Goal: Check status: Check status

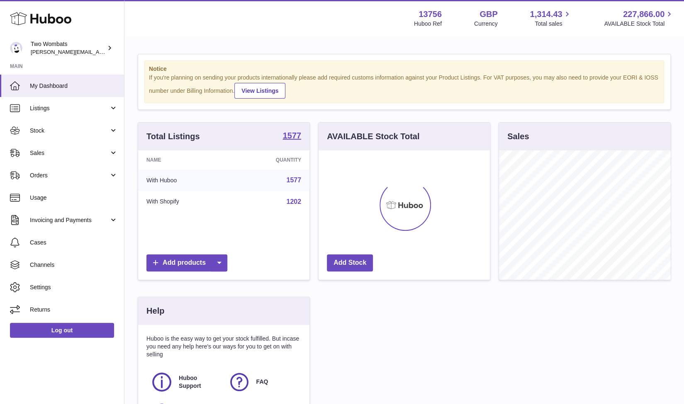
scroll to position [129, 172]
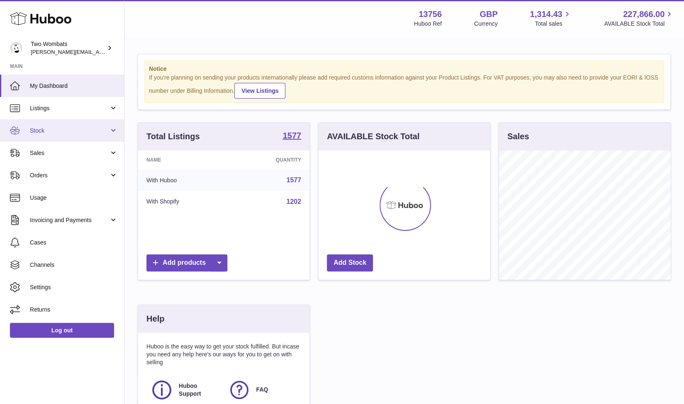
click at [121, 127] on link "Stock" at bounding box center [62, 130] width 124 height 22
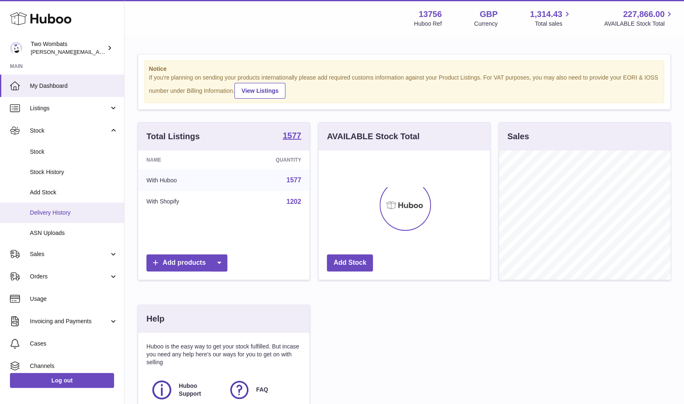
click at [79, 210] on span "Delivery History" at bounding box center [74, 213] width 88 height 8
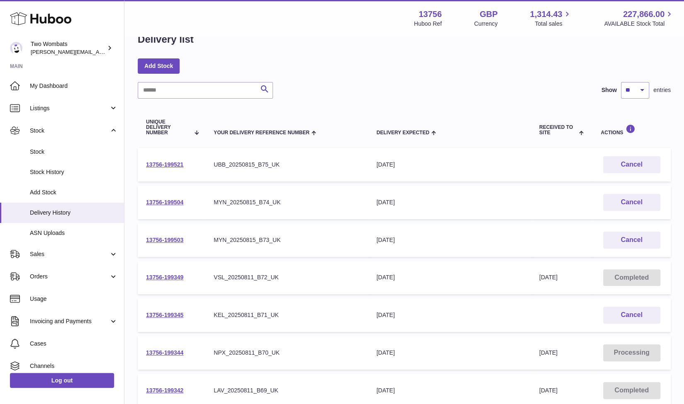
scroll to position [22, 0]
click at [184, 279] on td "13756-199349" at bounding box center [172, 278] width 68 height 34
click at [175, 279] on link "13756-199349" at bounding box center [164, 277] width 37 height 7
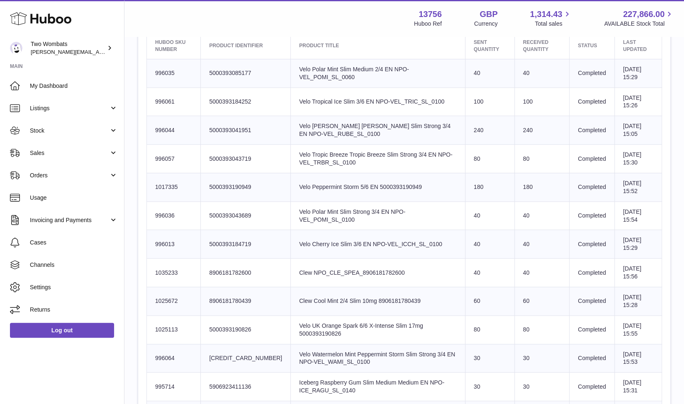
scroll to position [329, 0]
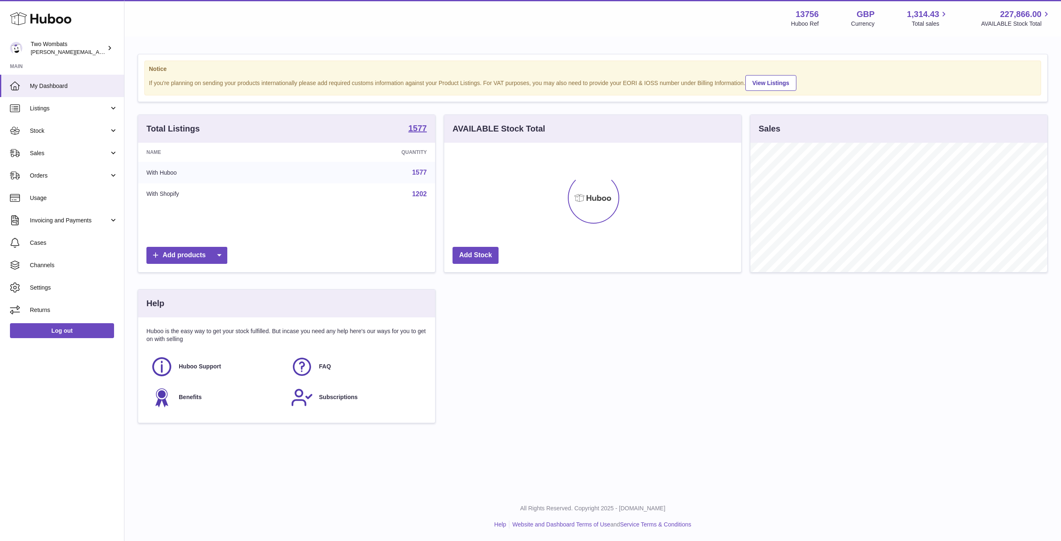
scroll to position [129, 297]
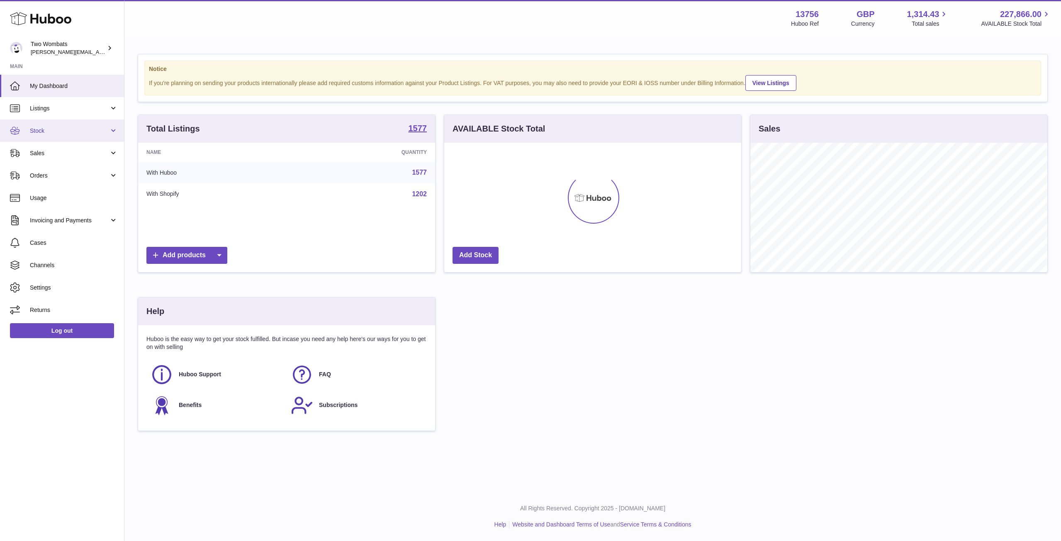
click at [112, 133] on link "Stock" at bounding box center [62, 130] width 124 height 22
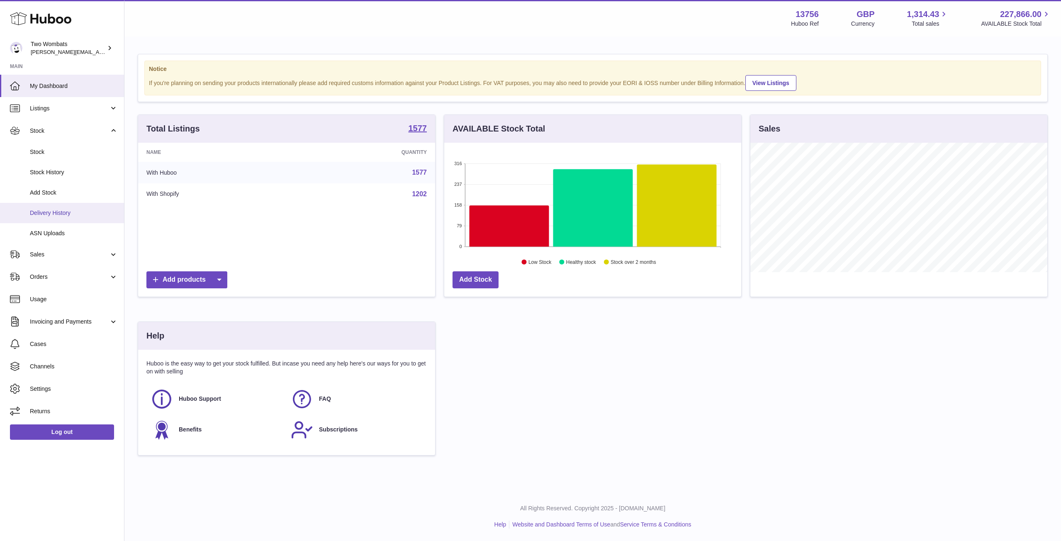
click at [55, 213] on span "Delivery History" at bounding box center [74, 213] width 88 height 8
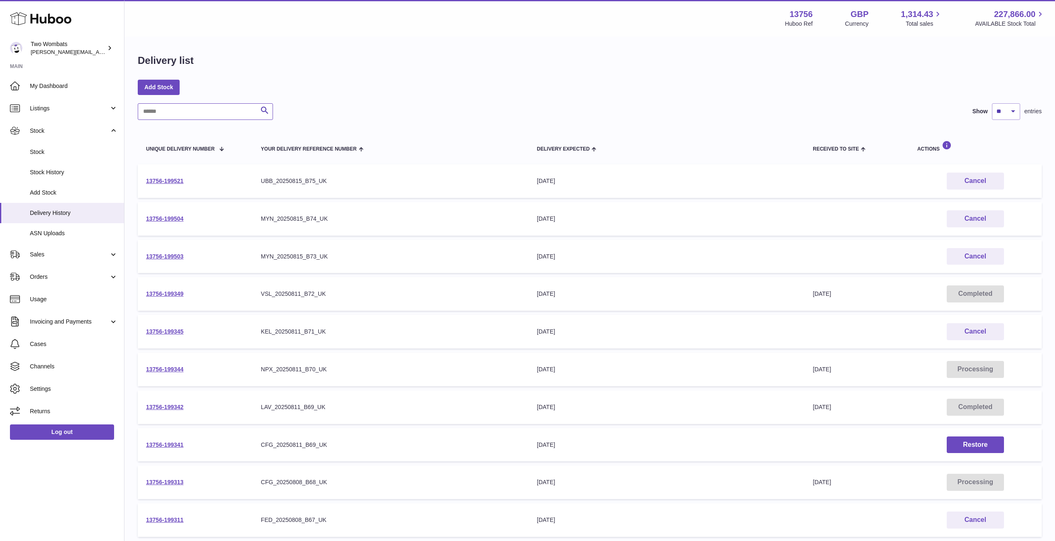
click at [164, 112] on input "text" at bounding box center [205, 111] width 135 height 17
paste input "**********"
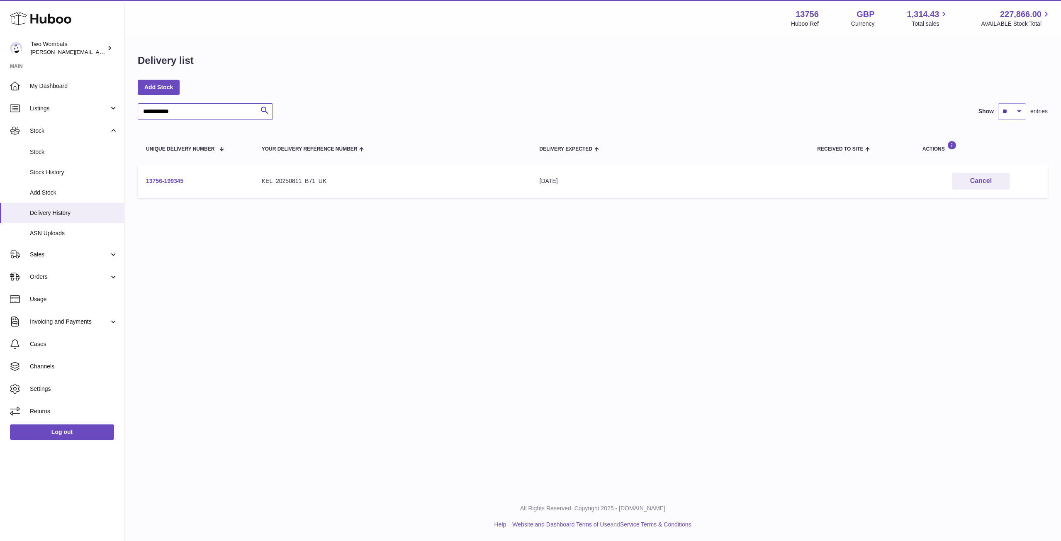
type input "**********"
click at [151, 182] on link "13756-199345" at bounding box center [164, 181] width 37 height 7
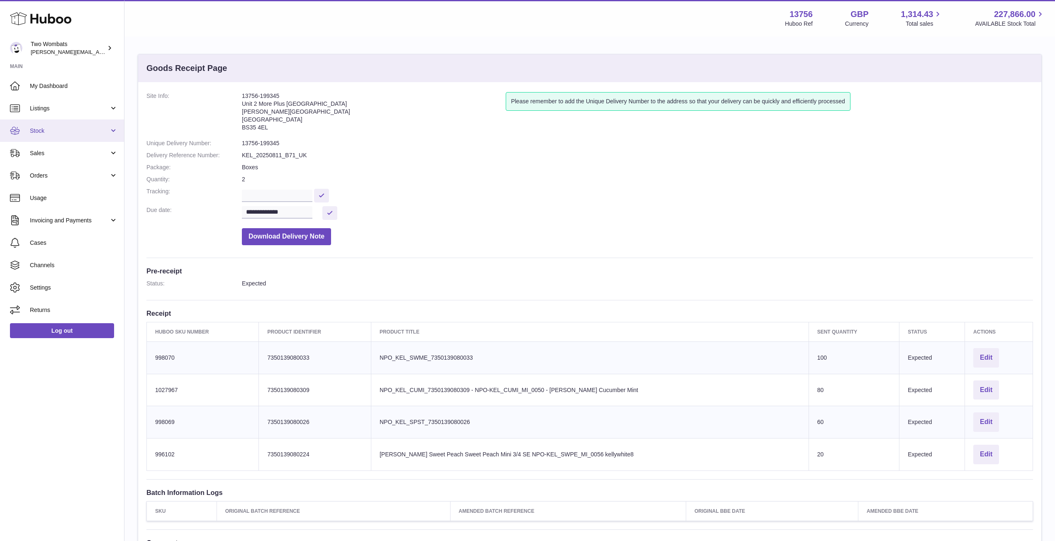
click at [105, 131] on span "Stock" at bounding box center [69, 131] width 79 height 8
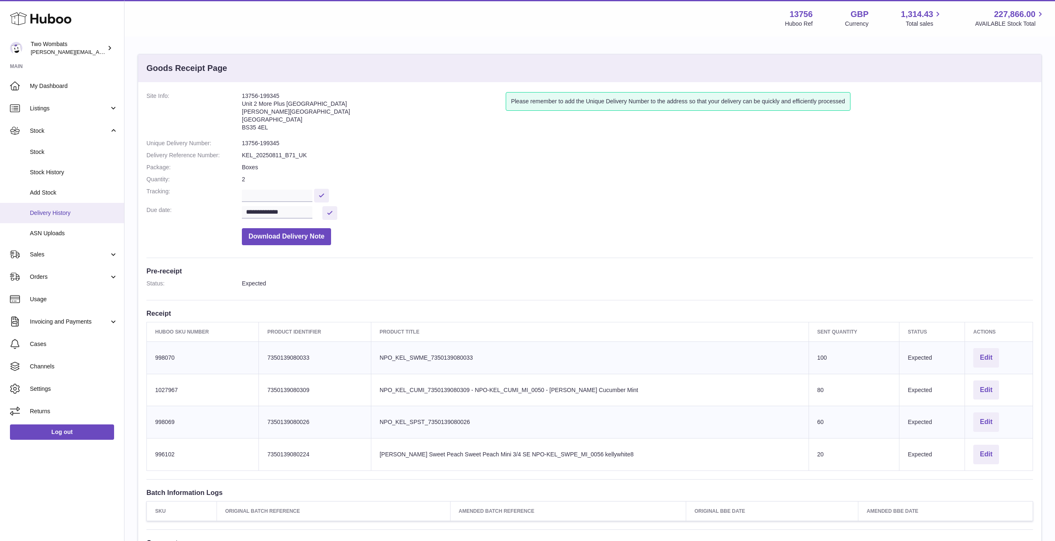
click at [59, 214] on span "Delivery History" at bounding box center [74, 213] width 88 height 8
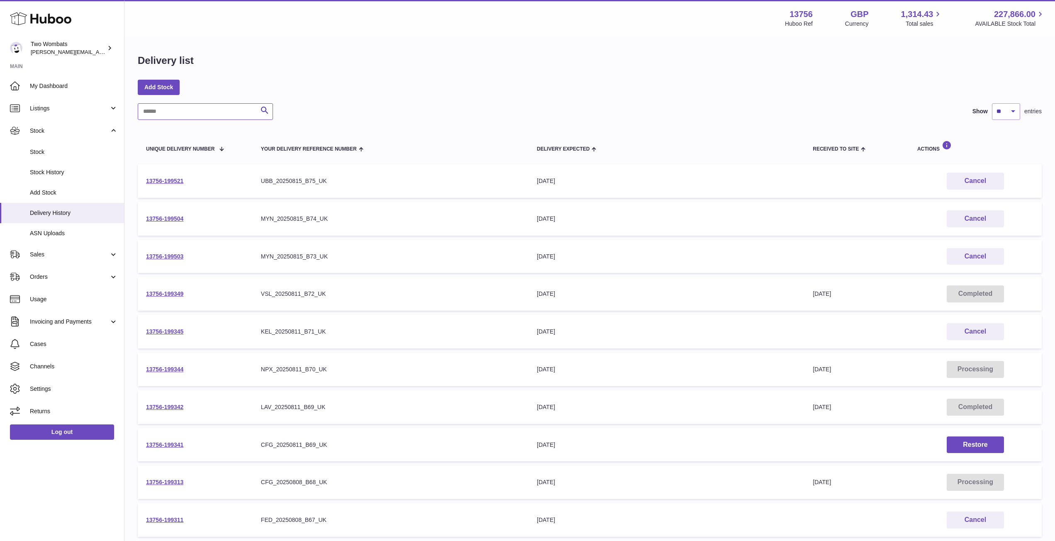
click at [178, 111] on input "text" at bounding box center [205, 111] width 135 height 17
paste input "**********"
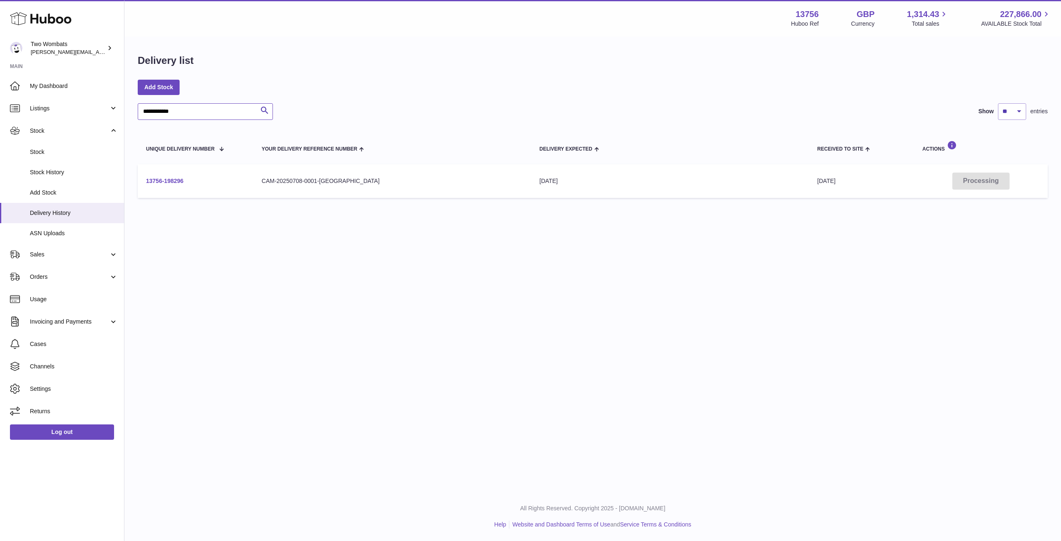
type input "**********"
click at [163, 182] on link "13756-198296" at bounding box center [164, 181] width 37 height 7
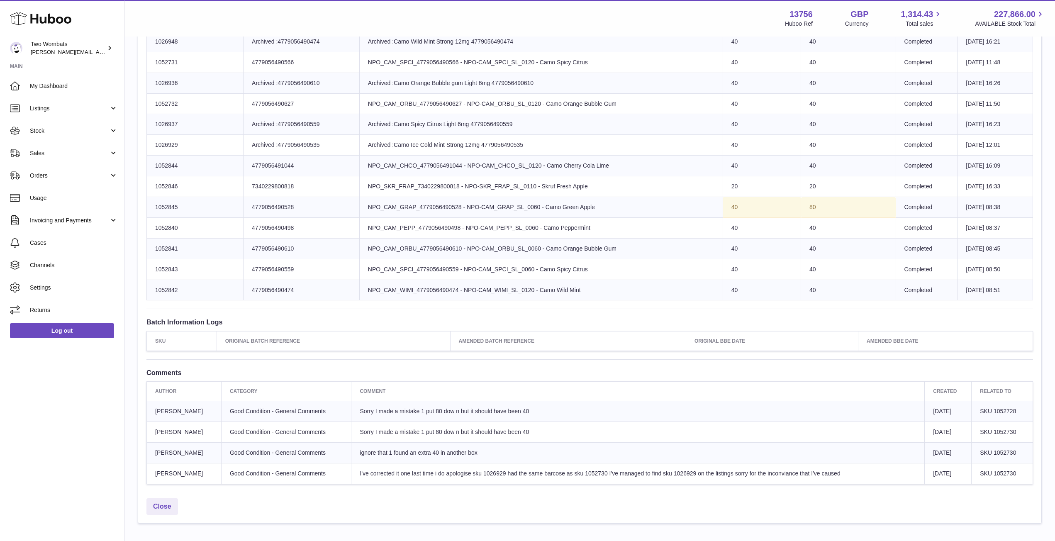
scroll to position [477, 0]
drag, startPoint x: 537, startPoint y: 475, endPoint x: 642, endPoint y: 482, distance: 105.2
click at [642, 482] on td "I've corrected it one last time i do apologise sku 1026929 had the same barcose…" at bounding box center [637, 472] width 573 height 21
drag, startPoint x: 633, startPoint y: 474, endPoint x: 715, endPoint y: 477, distance: 82.2
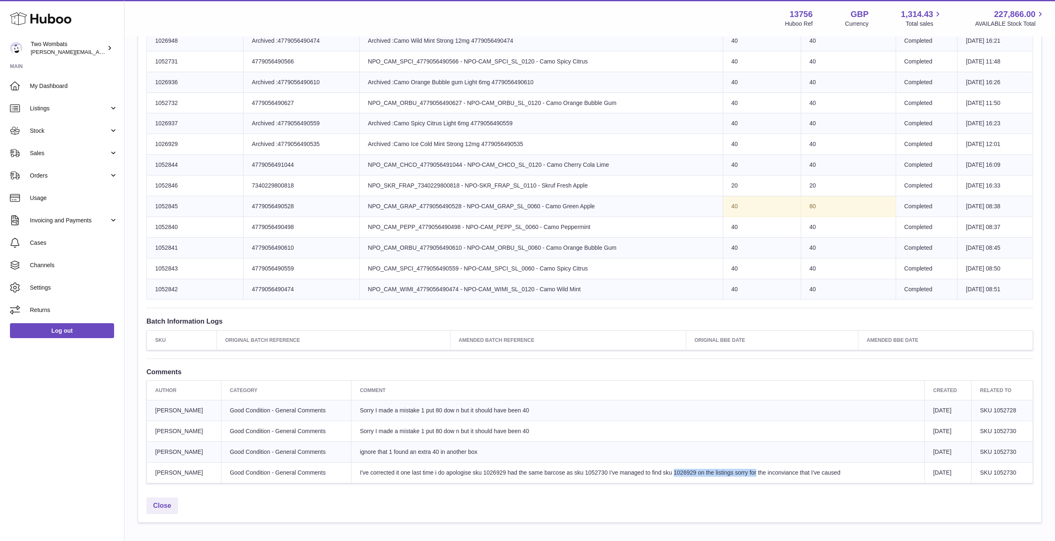
click at [715, 477] on td "I've corrected it one last time i do apologise sku 1026929 had the same barcose…" at bounding box center [637, 472] width 573 height 21
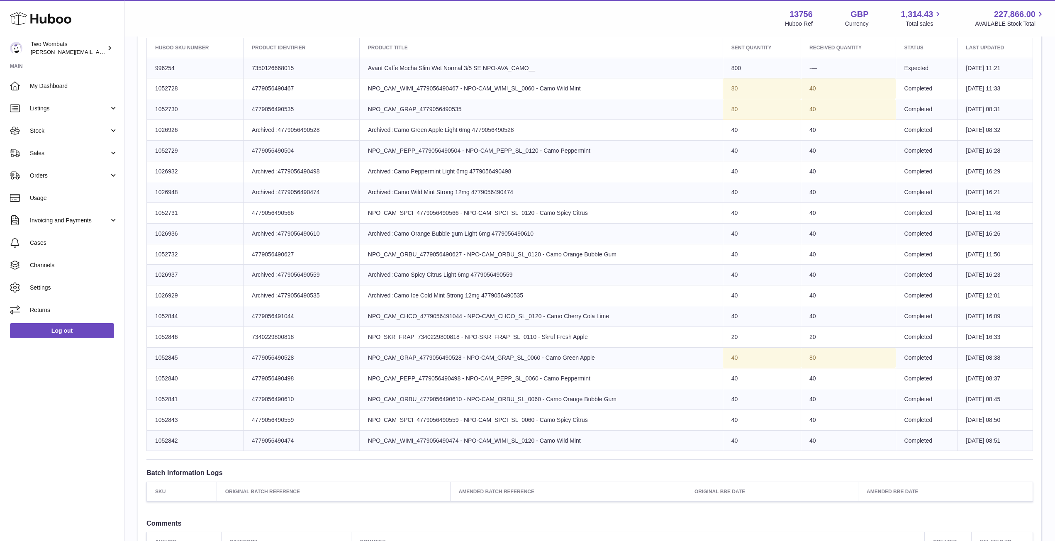
scroll to position [326, 0]
click at [607, 214] on td "Product title NPO_CAM_SPCI_4779056490566 - NPO-CAM_SPCI_SL_0120 - Camo Spicy Ci…" at bounding box center [540, 213] width 363 height 21
click at [444, 173] on td "Product title Archived :Camo Peppermint Light 6mg 4779056490498" at bounding box center [540, 171] width 363 height 21
click at [114, 129] on link "Stock" at bounding box center [62, 130] width 124 height 22
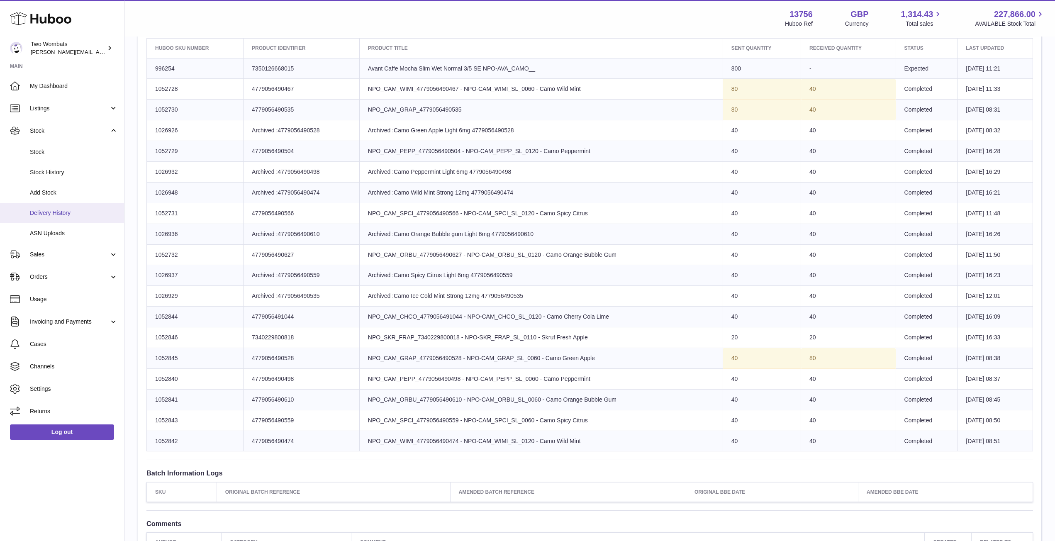
click at [54, 210] on span "Delivery History" at bounding box center [74, 213] width 88 height 8
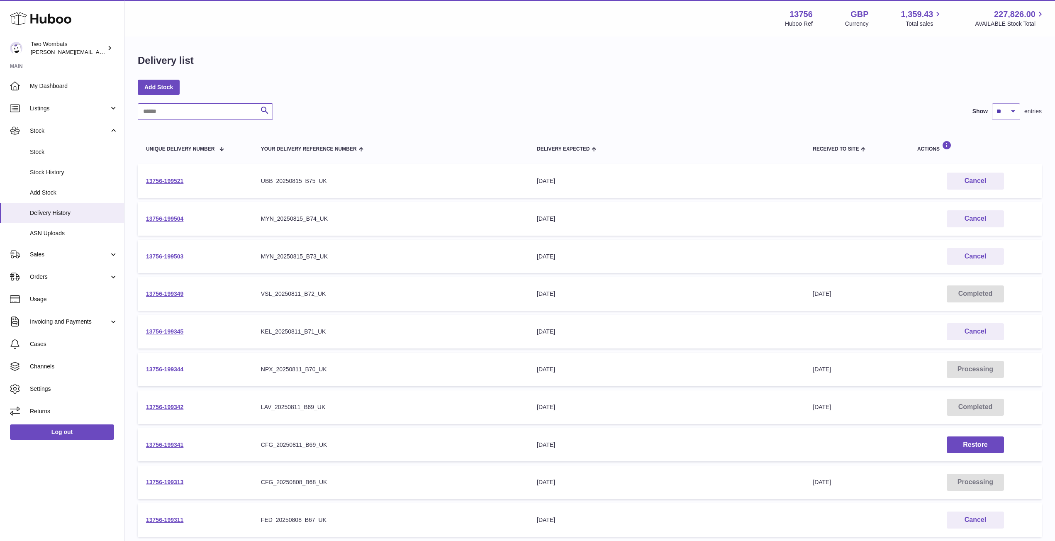
click at [180, 108] on input "text" at bounding box center [205, 111] width 135 height 17
paste input "**********"
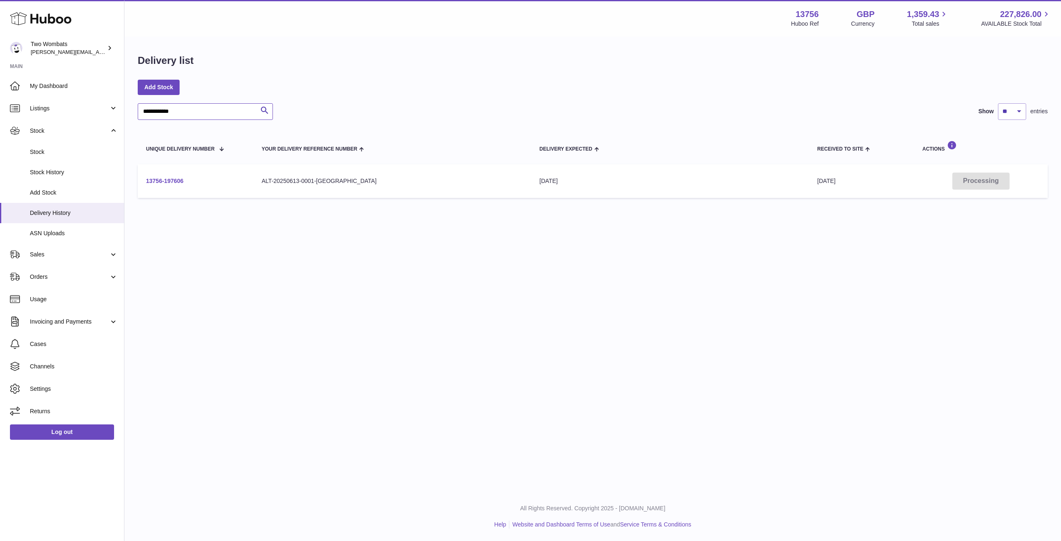
type input "**********"
click at [165, 182] on link "13756-197606" at bounding box center [164, 181] width 37 height 7
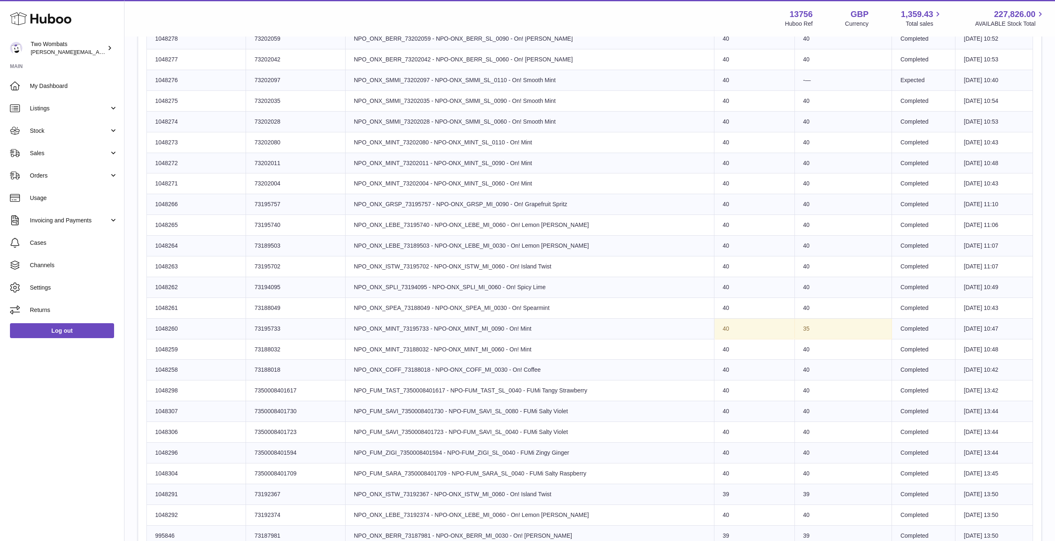
scroll to position [606, 0]
click at [794, 147] on td "40" at bounding box center [842, 139] width 97 height 21
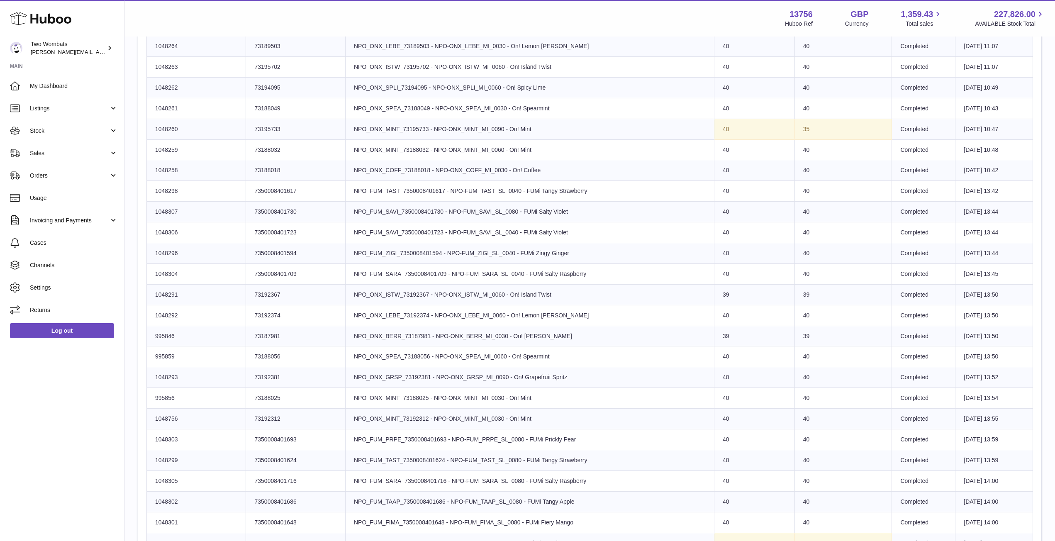
scroll to position [803, 0]
click at [205, 331] on td "Huboo SKU Number 995846" at bounding box center [196, 336] width 99 height 21
click at [93, 107] on span "Listings" at bounding box center [69, 109] width 79 height 8
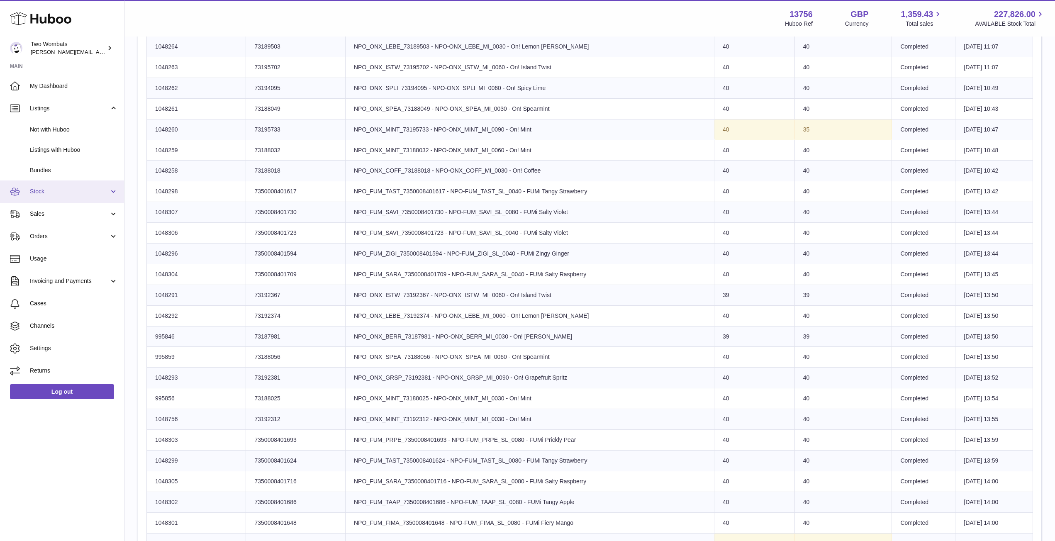
click at [97, 193] on span "Stock" at bounding box center [69, 191] width 79 height 8
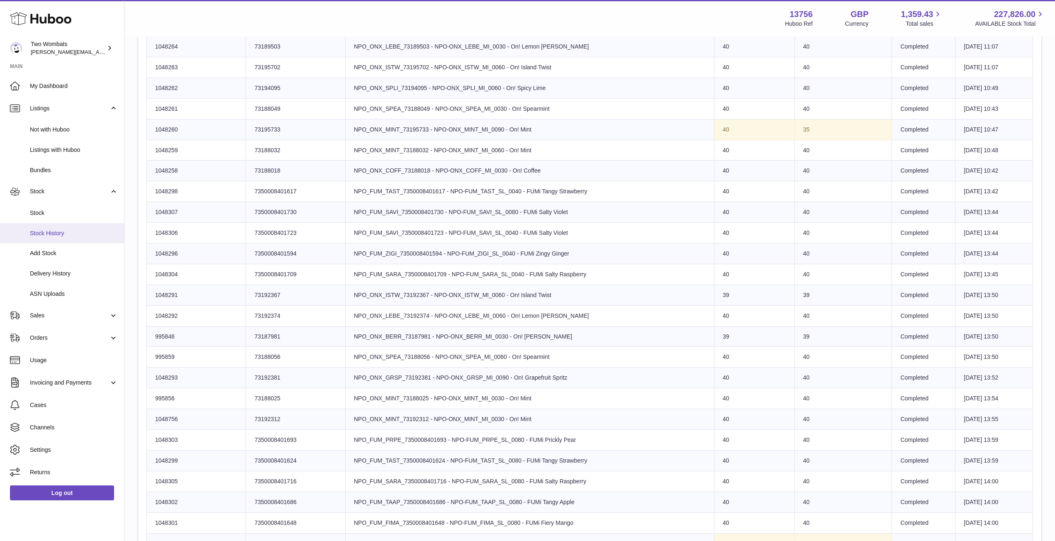
click at [58, 233] on span "Stock History" at bounding box center [74, 233] width 88 height 8
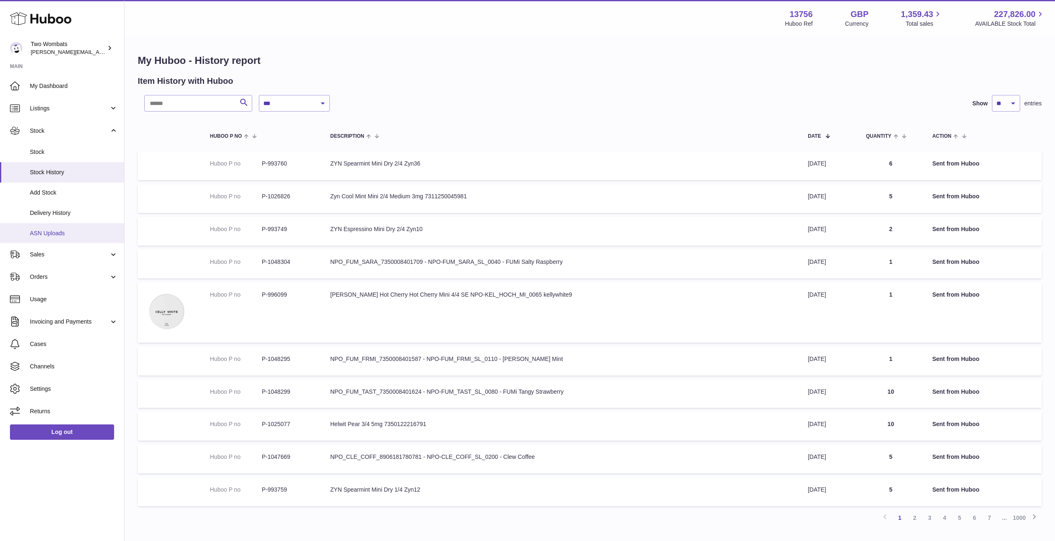
click at [56, 226] on link "ASN Uploads" at bounding box center [62, 233] width 124 height 20
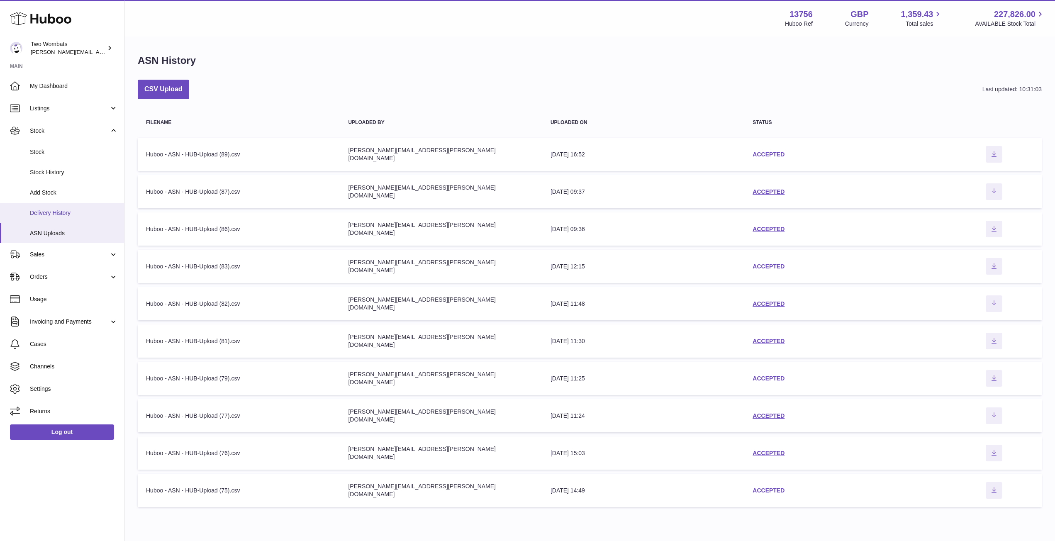
click at [68, 205] on link "Delivery History" at bounding box center [62, 213] width 124 height 20
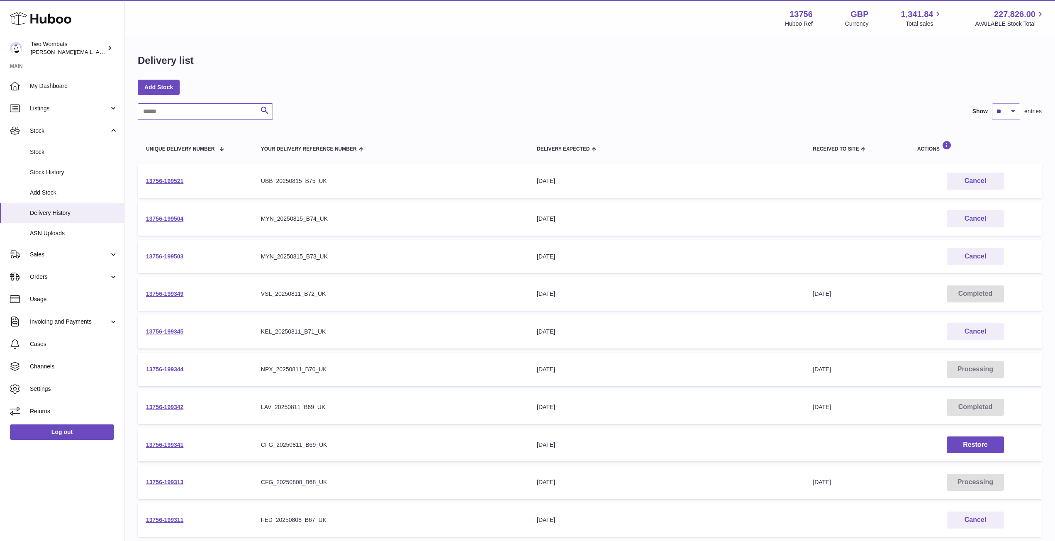
click at [177, 112] on input "text" at bounding box center [205, 111] width 135 height 17
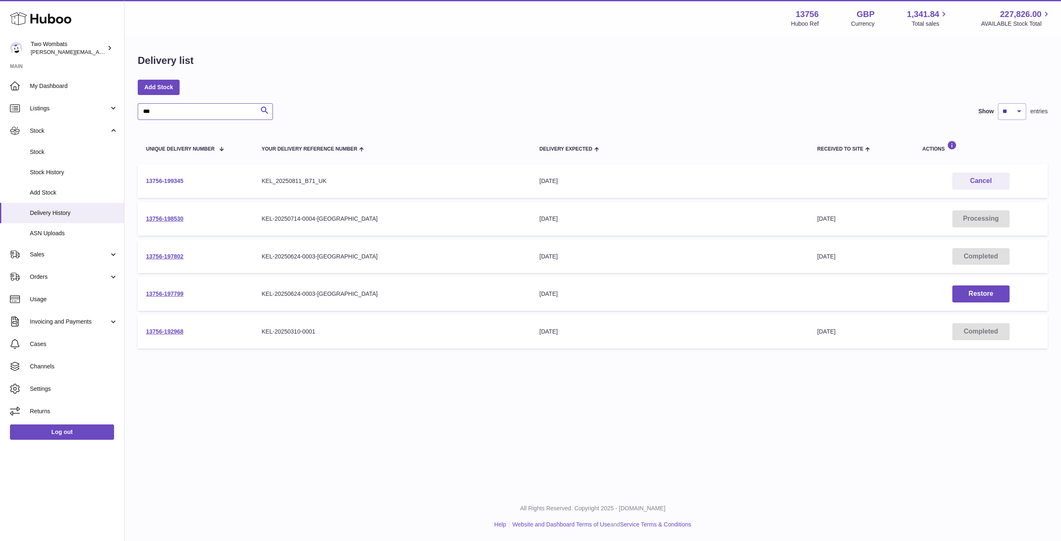
type input "***"
click at [169, 180] on link "13756-199345" at bounding box center [164, 181] width 37 height 7
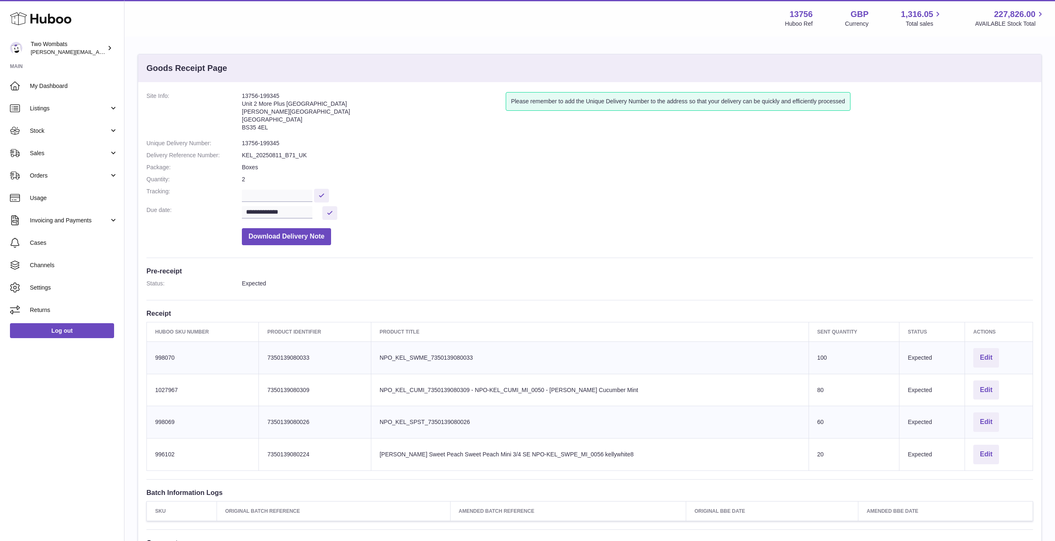
drag, startPoint x: 1010, startPoint y: 456, endPoint x: 150, endPoint y: 353, distance: 866.3
click at [150, 353] on tbody "Huboo SKU Number 998070 Client Identifier 7350139080033 Product title NPO_KEL_S…" at bounding box center [590, 405] width 886 height 129
copy tbody "998070 Client Identifier 7350139080033 Product title NPO_KEL_SWME_7350139080033…"
